Goal: Book appointment/travel/reservation

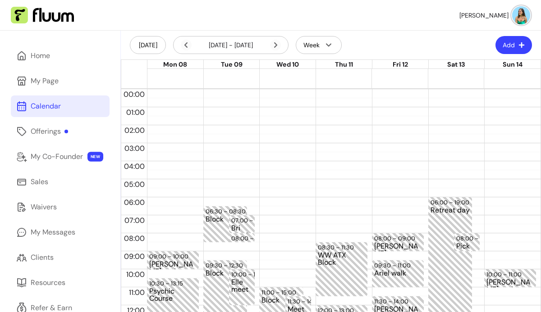
scroll to position [28, 0]
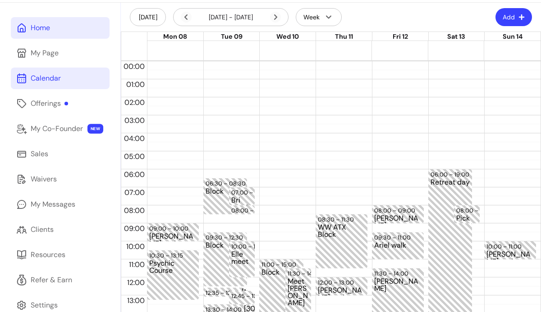
click at [64, 32] on link "Home" at bounding box center [60, 28] width 99 height 22
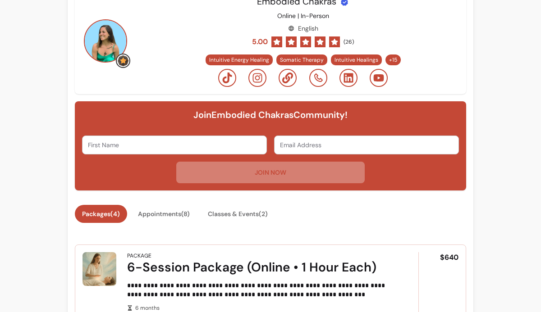
scroll to position [240, 0]
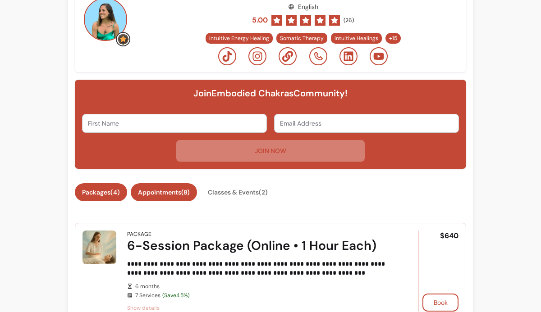
click at [164, 190] on button "Appointments ( 8 )" at bounding box center [164, 192] width 66 height 18
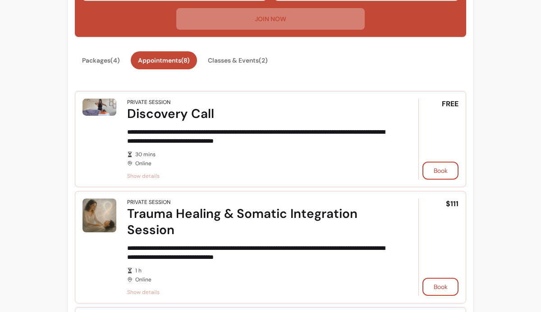
scroll to position [373, 0]
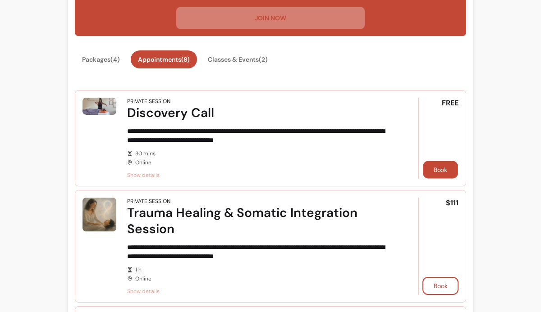
click at [431, 172] on button "Book" at bounding box center [440, 170] width 35 height 18
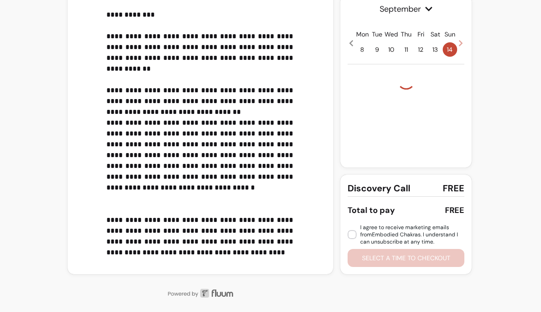
scroll to position [372, 0]
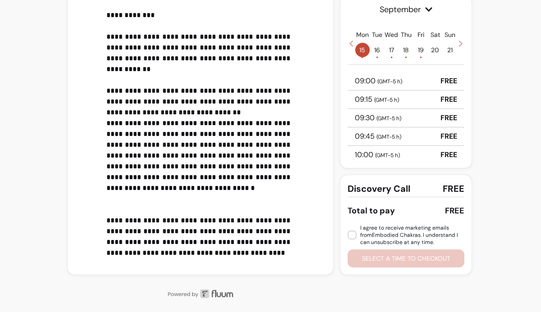
click at [123, 99] on p "**********" at bounding box center [199, 63] width 186 height 389
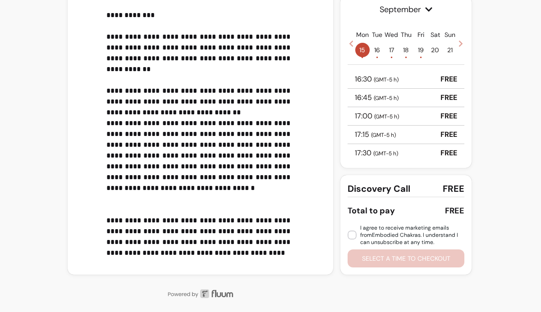
scroll to position [96, 0]
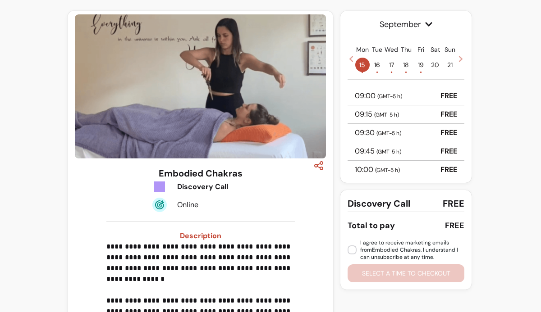
click at [399, 97] on div "09:00 ( GMT-5 h ) FREE" at bounding box center [405, 96] width 117 height 18
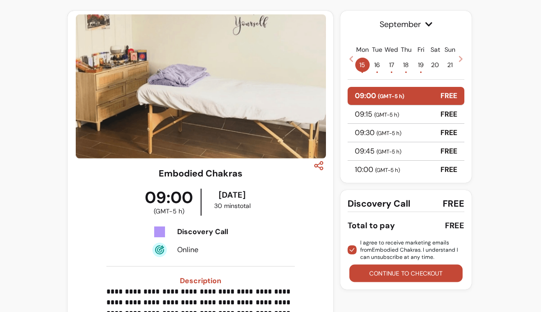
click at [376, 274] on button "Continue to checkout" at bounding box center [405, 274] width 113 height 18
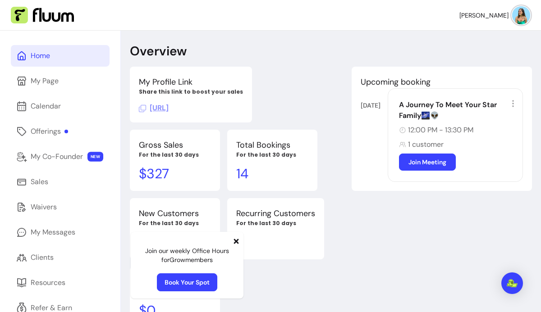
click at [143, 109] on icon at bounding box center [142, 108] width 7 height 7
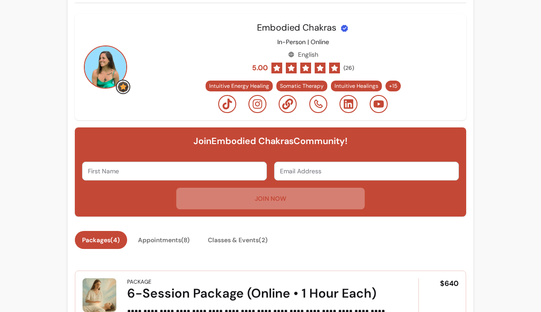
scroll to position [334, 0]
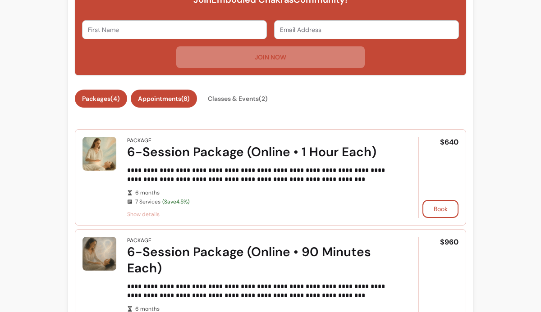
click at [172, 93] on button "Appointments ( 8 )" at bounding box center [164, 99] width 66 height 18
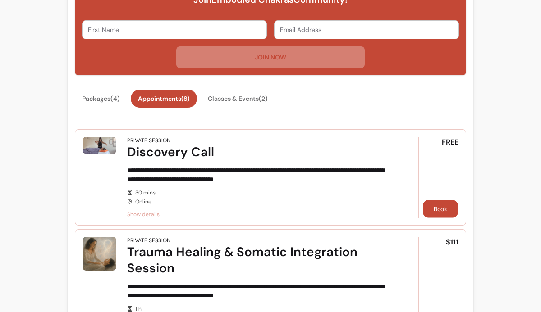
click at [432, 204] on button "Book" at bounding box center [440, 210] width 35 height 18
